Goal: Task Accomplishment & Management: Complete application form

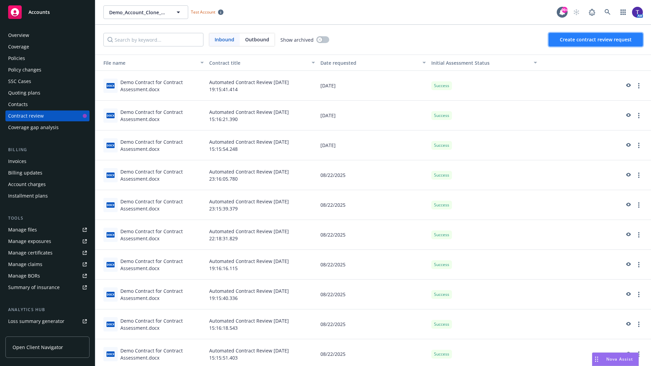
click at [596, 40] on span "Create contract review request" at bounding box center [596, 39] width 72 height 6
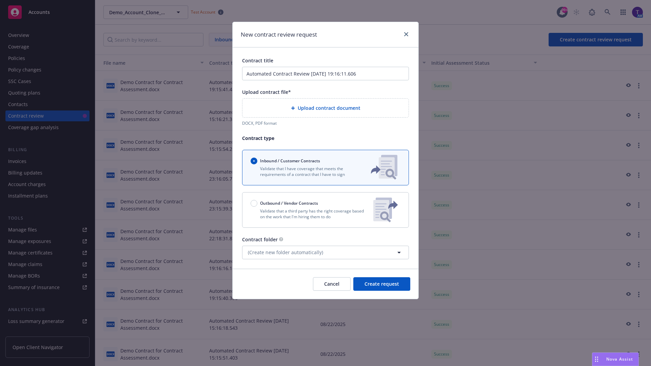
type input "Automated Contract Review [DATE] 19:16:11.606"
click at [326, 210] on p "Validate that a third party has the right coverage based on the work that I'm h…" at bounding box center [309, 214] width 117 height 12
radio input "false"
radio input "true"
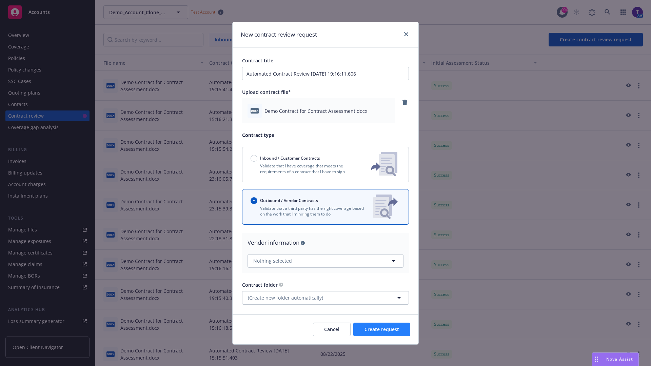
click at [382, 329] on span "Create request" at bounding box center [382, 329] width 35 height 6
